Goal: Check status: Check status

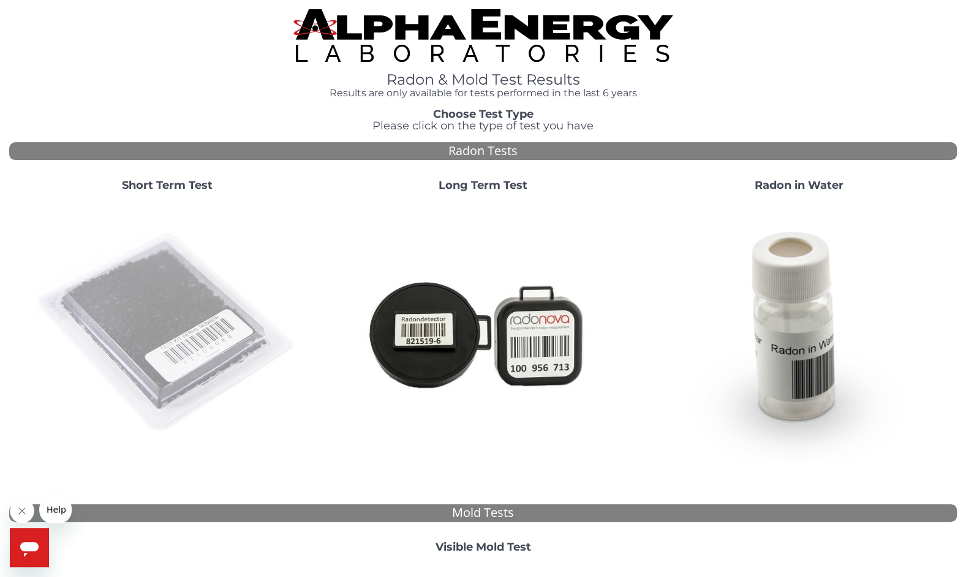
click at [126, 273] on img at bounding box center [167, 332] width 263 height 263
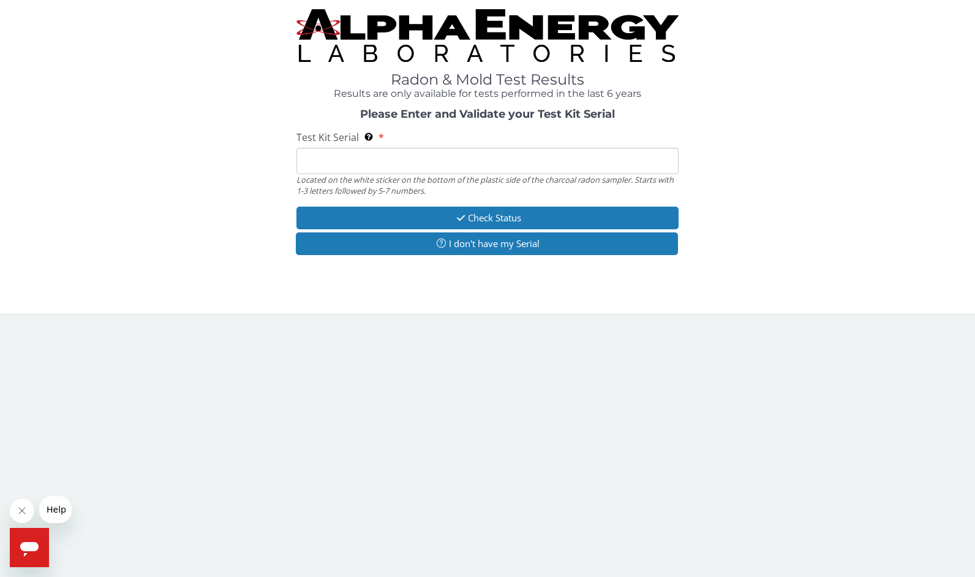
click at [305, 159] on input "Test Kit Serial Located on the white sticker on the bottom of the plastic side …" at bounding box center [488, 161] width 383 height 26
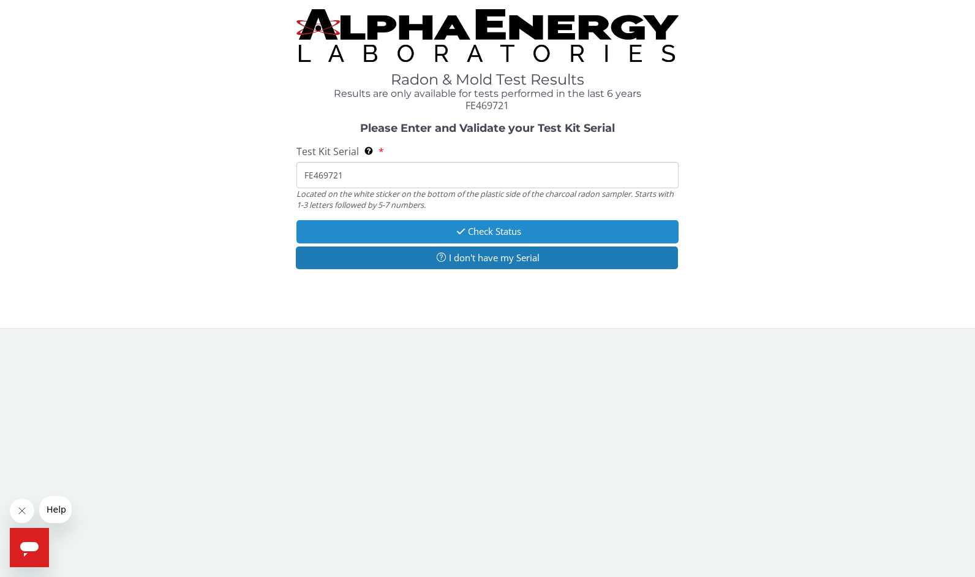
type input "FE469721"
click at [384, 226] on button "Check Status" at bounding box center [488, 231] width 383 height 23
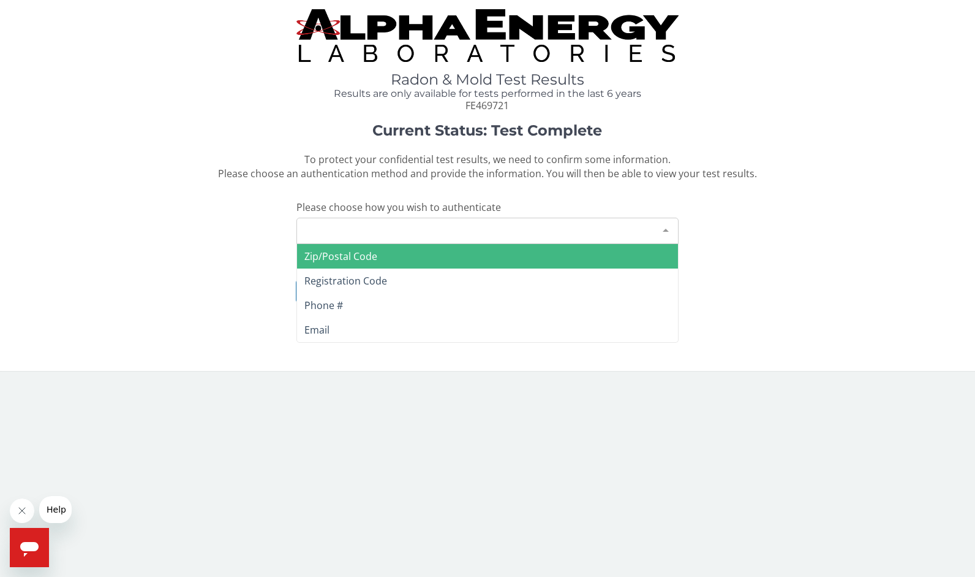
click at [664, 230] on div at bounding box center [666, 229] width 25 height 23
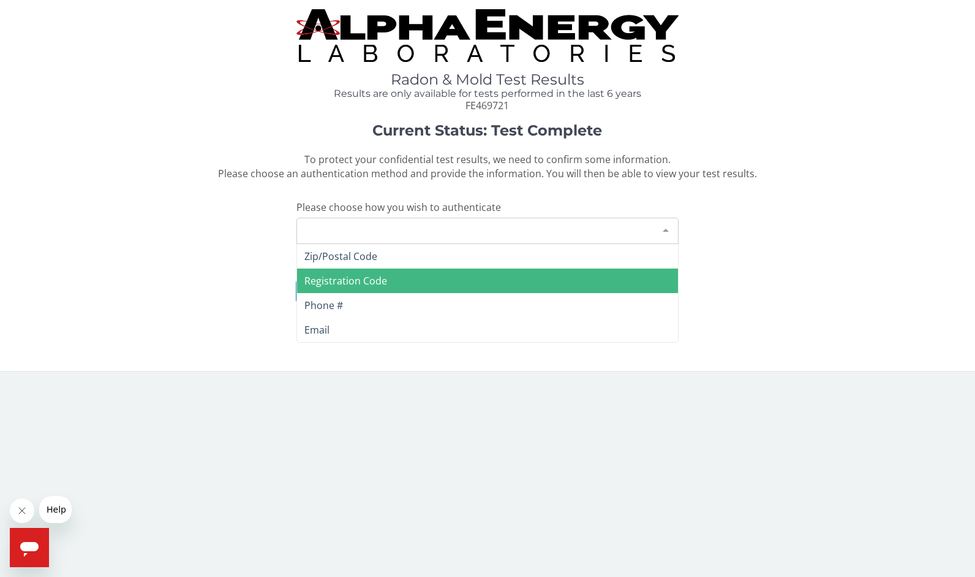
click at [417, 279] on span "Registration Code" at bounding box center [488, 280] width 382 height 25
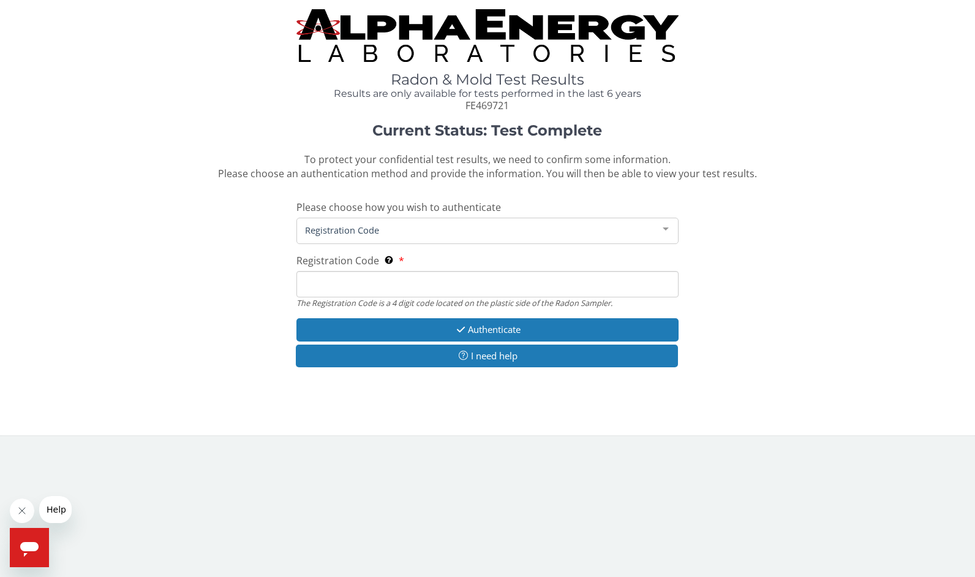
click at [417, 279] on input "Registration Code The Registration Code is a 4 digit code located on the plasti…" at bounding box center [488, 284] width 383 height 26
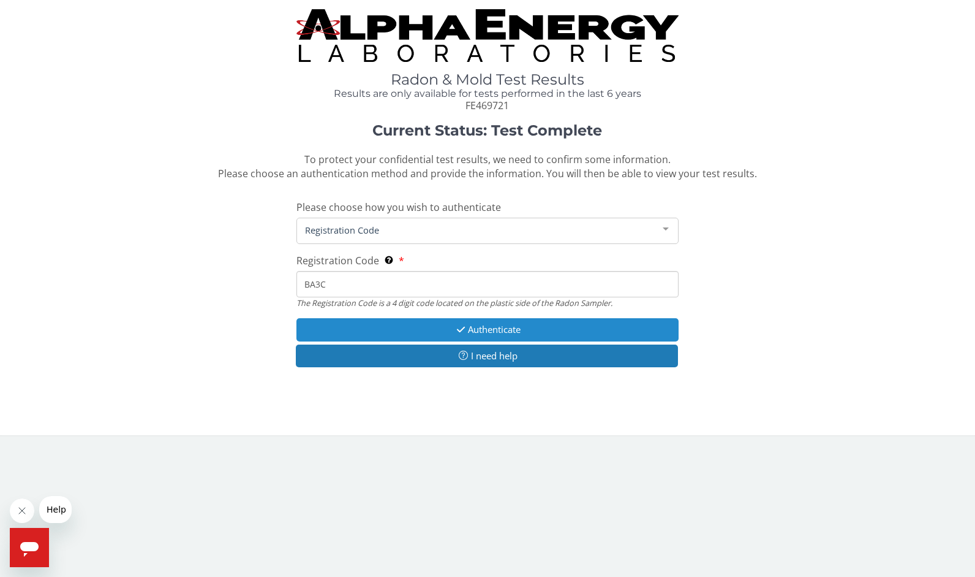
type input "BA3C"
click at [454, 333] on icon "button" at bounding box center [461, 329] width 14 height 9
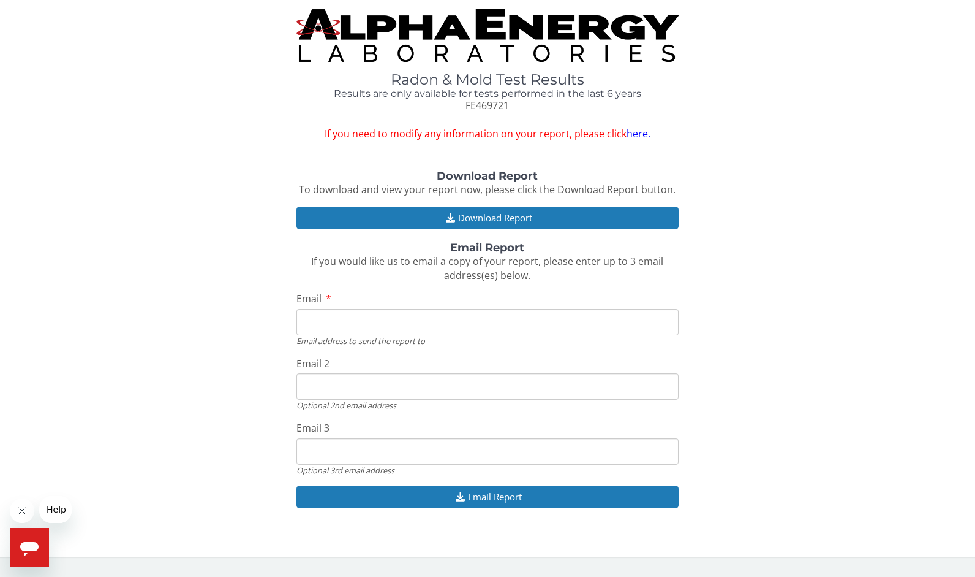
click at [423, 325] on input "Email" at bounding box center [488, 322] width 383 height 26
type input "[EMAIL_ADDRESS][DOMAIN_NAME]"
drag, startPoint x: 431, startPoint y: 381, endPoint x: 294, endPoint y: 385, distance: 137.3
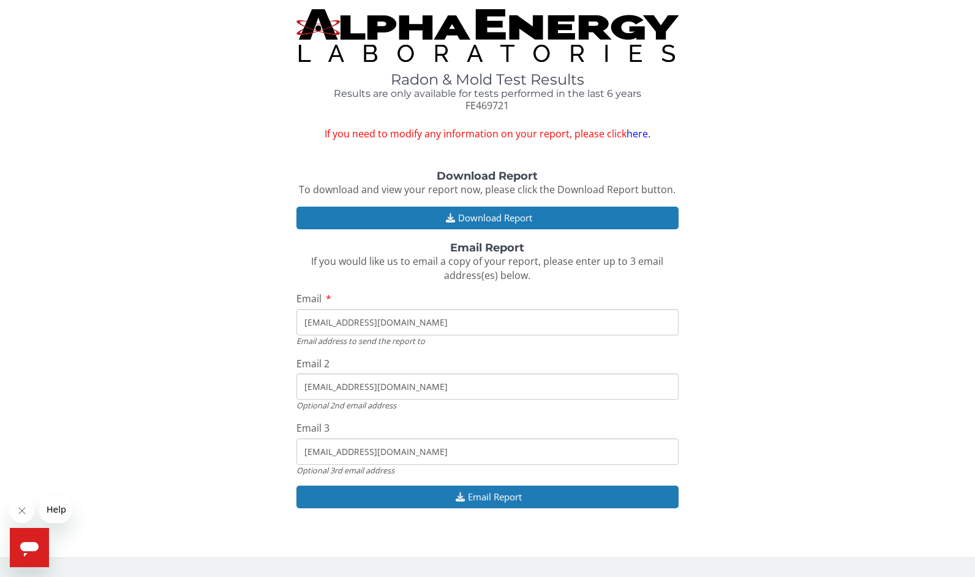
click at [294, 385] on div "Download Report To download and view your report now, please click the Download…" at bounding box center [487, 345] width 957 height 350
drag, startPoint x: 404, startPoint y: 449, endPoint x: 294, endPoint y: 447, distance: 110.3
click at [294, 447] on div "Download Report To download and view your report now, please click the Download…" at bounding box center [487, 345] width 957 height 350
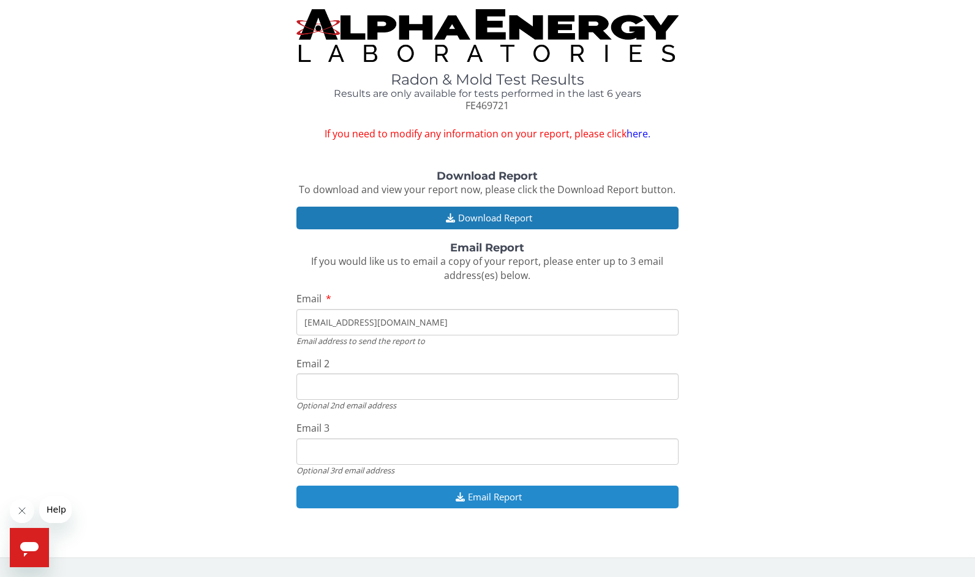
click at [477, 494] on button "Email Report" at bounding box center [488, 496] width 383 height 23
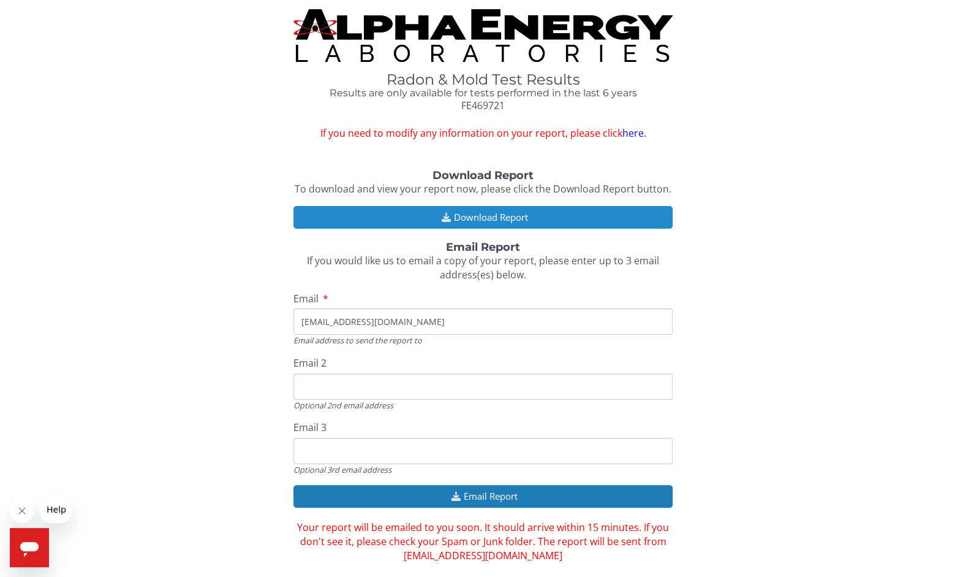
click at [489, 221] on button "Download Report" at bounding box center [483, 217] width 379 height 23
